Goal: Task Accomplishment & Management: Use online tool/utility

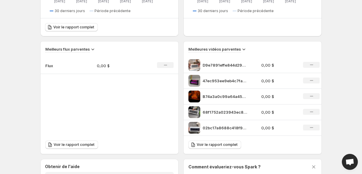
scroll to position [189, 0]
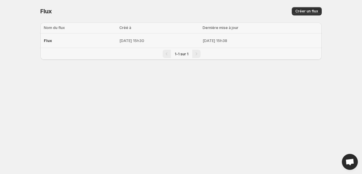
click at [156, 44] on td "[DATE] 15h30" at bounding box center [159, 40] width 83 height 15
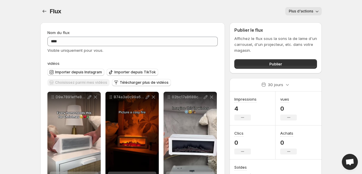
click at [317, 13] on icon "button" at bounding box center [317, 11] width 6 height 6
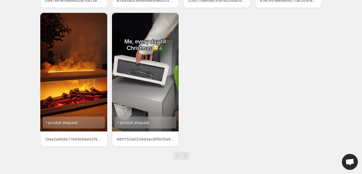
scroll to position [149, 0]
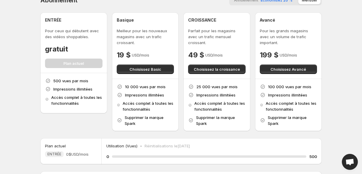
scroll to position [9, 0]
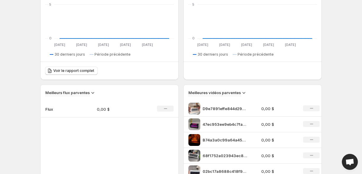
scroll to position [210, 0]
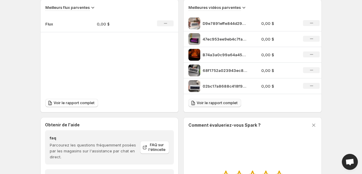
click at [216, 103] on span "Voir le rapport complet" at bounding box center [217, 103] width 41 height 5
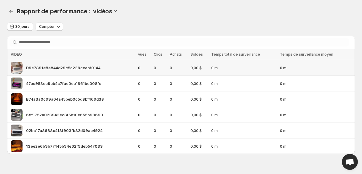
click at [125, 69] on div "D9e7891effe844d29c5a239ceebf0144" at bounding box center [73, 68] width 124 height 12
click at [86, 70] on span "D9e7891effe844d29c5a239ceebf0144" at bounding box center [63, 68] width 74 height 6
click at [71, 68] on span "D9e7891effe844d29c5a239ceebf0144" at bounding box center [63, 68] width 74 height 6
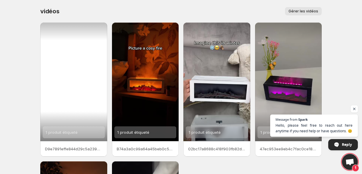
click at [88, 132] on div "1 produit étiqueté" at bounding box center [74, 133] width 62 height 12
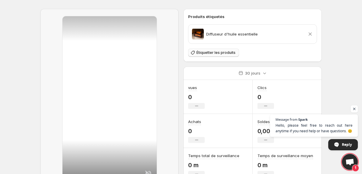
scroll to position [14, 0]
click at [215, 56] on button "Étiquetter les produits" at bounding box center [213, 53] width 51 height 8
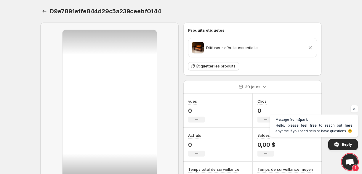
scroll to position [0, 0]
click at [41, 15] on button "Réglages" at bounding box center [44, 11] width 8 height 8
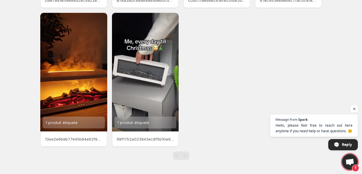
scroll to position [149, 0]
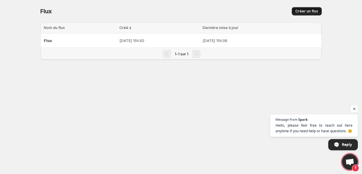
click at [312, 8] on button "Créer un flux" at bounding box center [307, 11] width 30 height 8
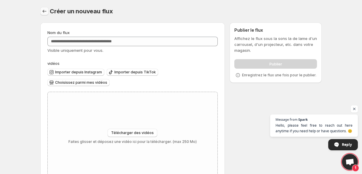
click at [42, 9] on icon "Réglages" at bounding box center [44, 11] width 6 height 6
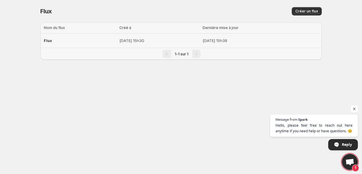
click at [118, 41] on td "[DATE] 15h30" at bounding box center [159, 40] width 83 height 15
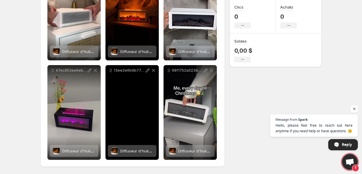
scroll to position [126, 0]
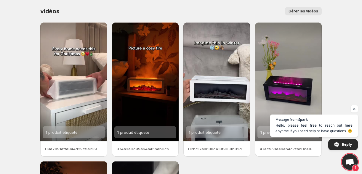
click at [308, 9] on span "Gérer les vidéos" at bounding box center [304, 11] width 30 height 5
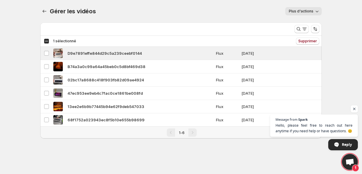
click at [47, 42] on div "Sélectionnez les 6 vidéos 1 sélectionné" at bounding box center [60, 41] width 32 height 5
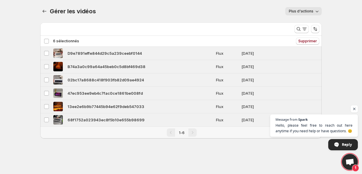
click at [47, 42] on div "Désélectionnez les 6 vidéos 6 sélectionnés" at bounding box center [61, 41] width 35 height 5
click at [312, 13] on span "Plus d'actions" at bounding box center [301, 11] width 25 height 5
